Goal: Find specific page/section: Find specific page/section

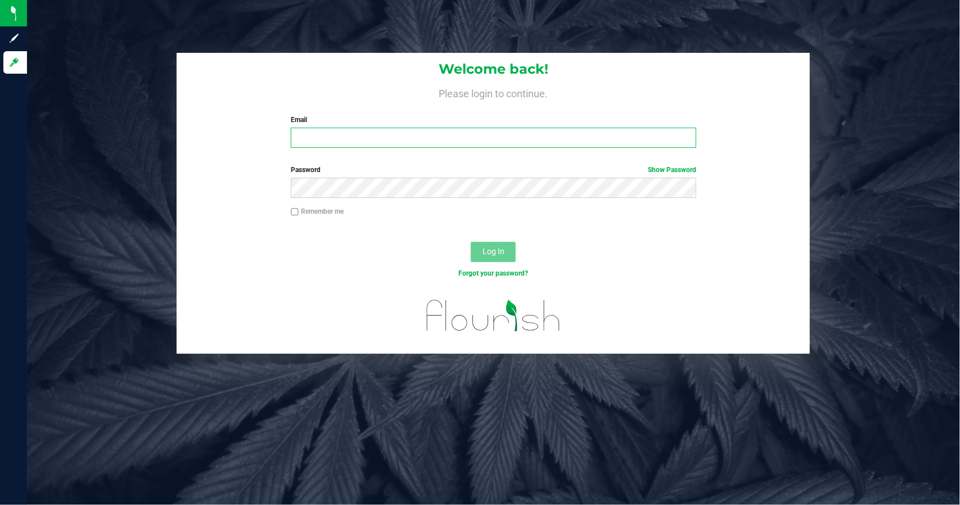
type input "[PERSON_NAME][EMAIL_ADDRESS][DOMAIN_NAME]"
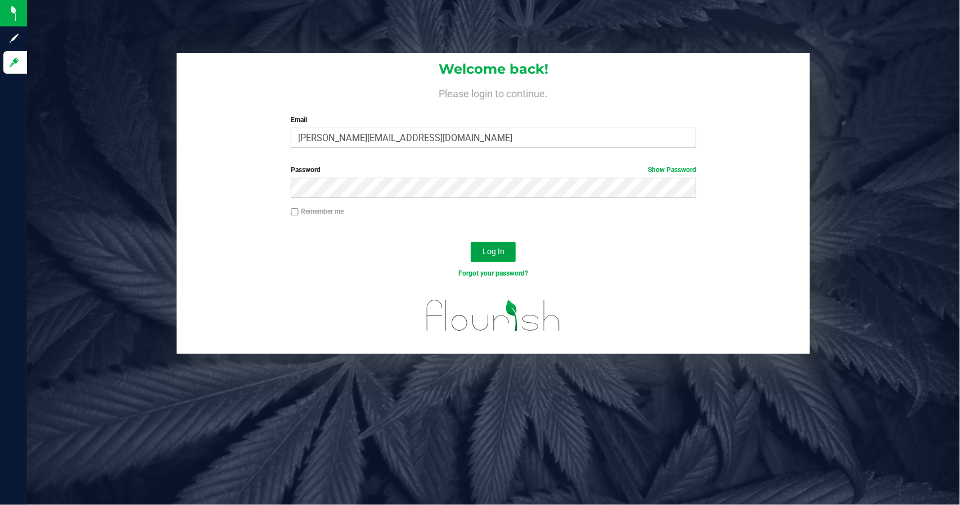
click at [501, 254] on span "Log In" at bounding box center [494, 251] width 22 height 9
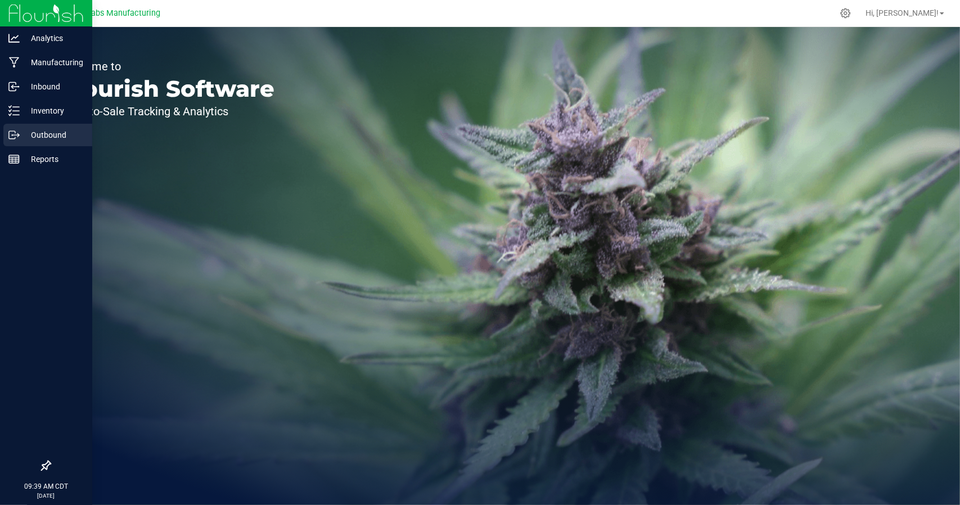
click at [36, 132] on p "Outbound" at bounding box center [53, 134] width 67 height 13
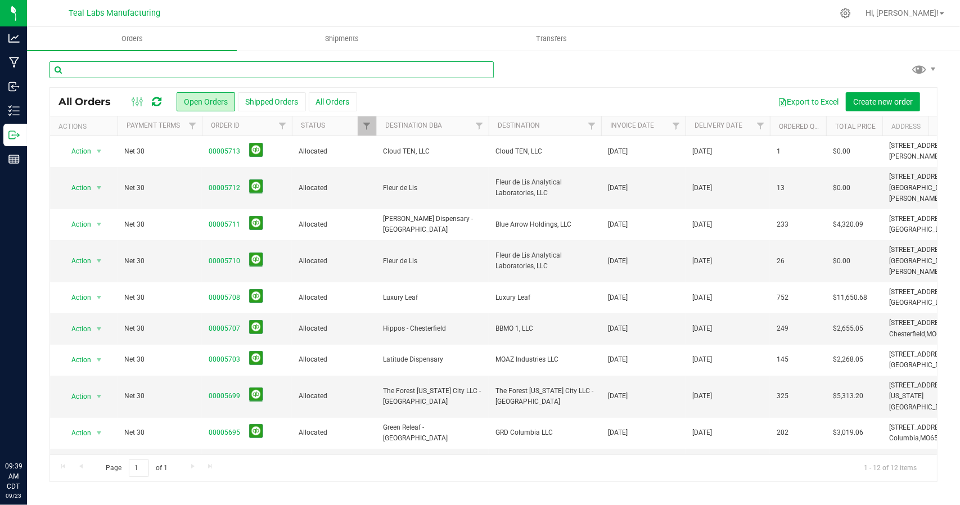
click at [187, 65] on input "text" at bounding box center [271, 69] width 444 height 17
type input "the forest"
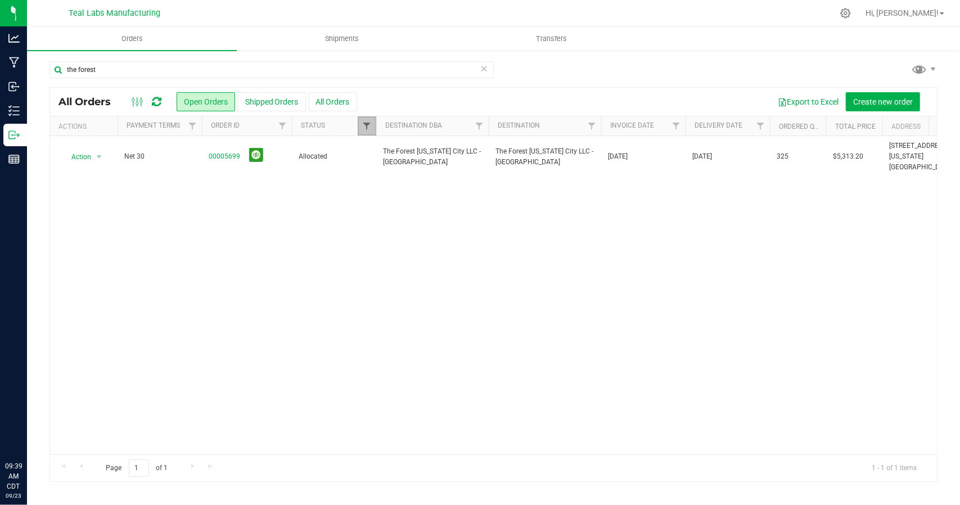
click at [362, 122] on span "Filter" at bounding box center [366, 125] width 9 height 9
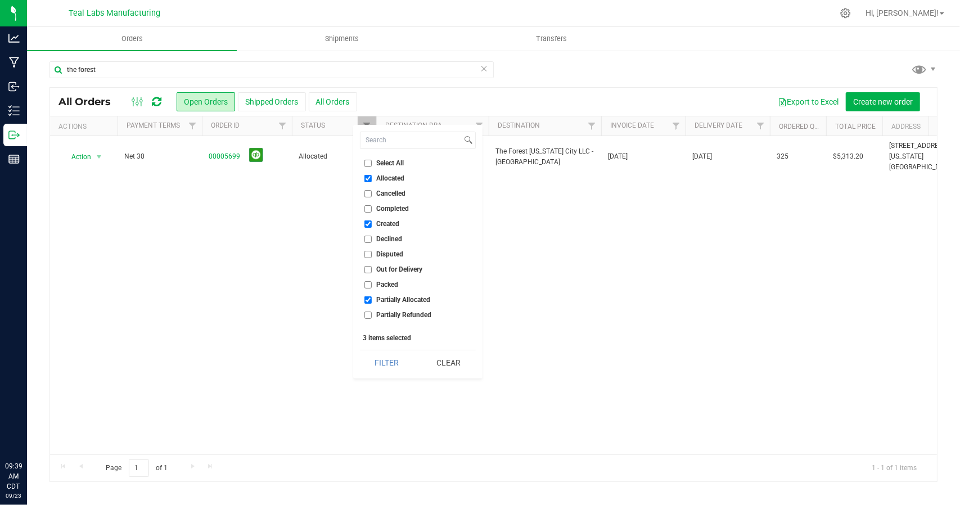
click at [372, 160] on label "Select All" at bounding box center [384, 163] width 40 height 7
click at [372, 160] on input "Select All" at bounding box center [367, 163] width 7 height 7
checkbox input "true"
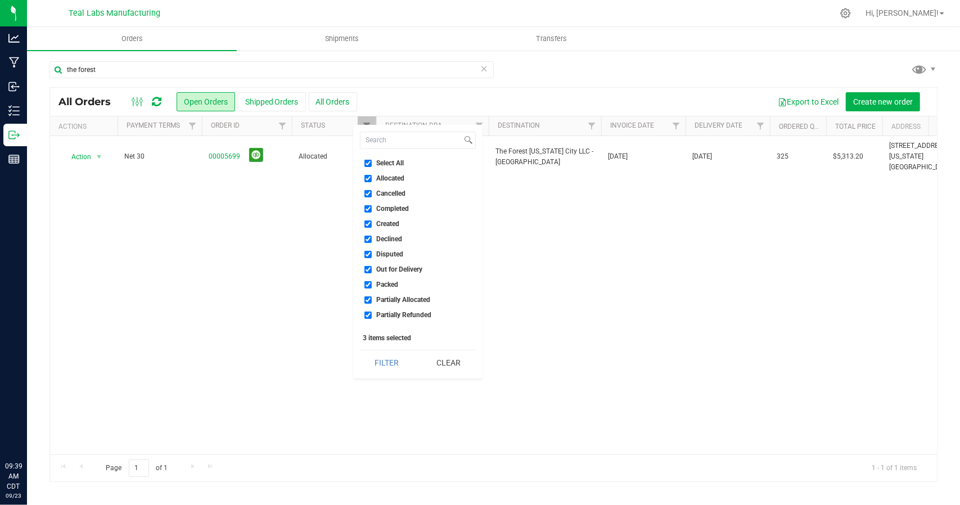
checkbox input "true"
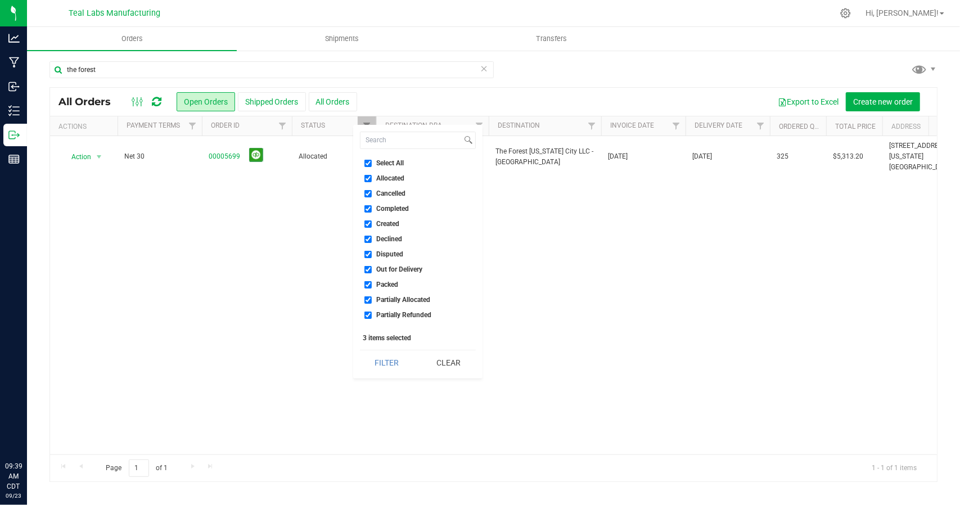
checkbox input "true"
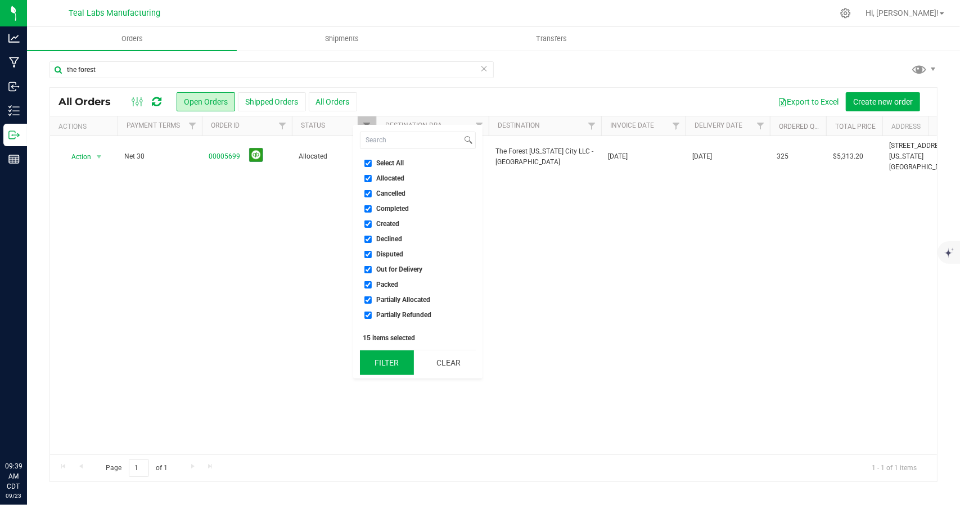
click at [384, 353] on button "Filter" at bounding box center [387, 362] width 54 height 25
